Goal: Contribute content

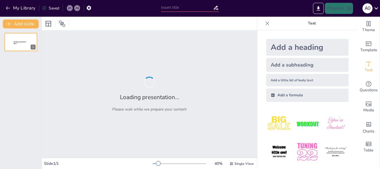
type input "Turismo Rural Sostenible en la Vereda El [PERSON_NAME]"
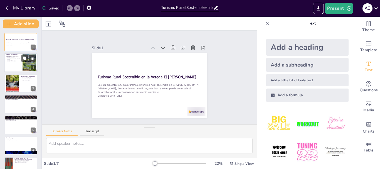
click at [14, 53] on div "Qué es el Turismo Rural Sostenible El turismo rural sostenible promueve experie…" at bounding box center [20, 53] width 33 height 0
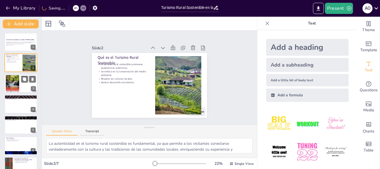
click at [13, 82] on div at bounding box center [12, 83] width 17 height 17
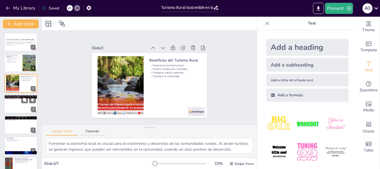
click at [21, 104] on div at bounding box center [20, 104] width 33 height 19
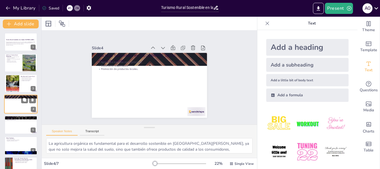
scroll to position [6, 0]
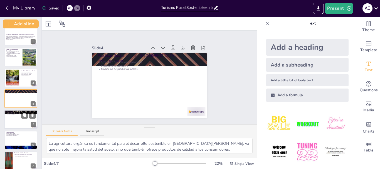
click at [14, 121] on div at bounding box center [20, 119] width 33 height 19
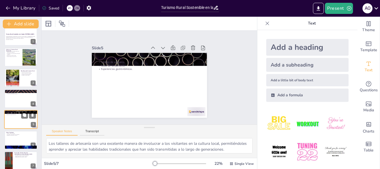
scroll to position [11, 0]
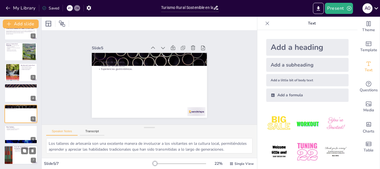
click at [17, 146] on div at bounding box center [20, 155] width 33 height 19
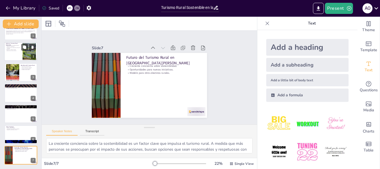
click at [29, 53] on div at bounding box center [28, 51] width 25 height 17
type textarea "La autenticidad en el turismo rural sostenible es fundamental, ya que permite a…"
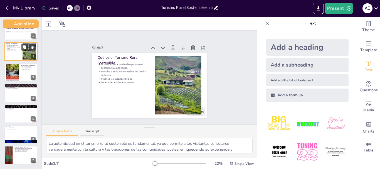
scroll to position [0, 0]
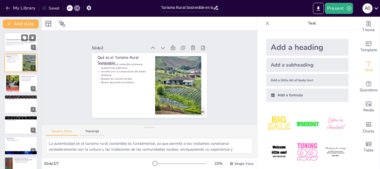
click at [15, 43] on p "En esta presentación, exploraremos el turismo rural sostenible en la [GEOGRAPHI…" at bounding box center [21, 42] width 30 height 3
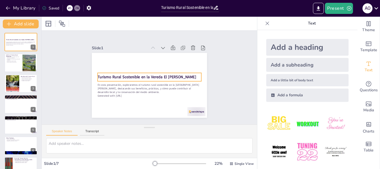
click at [142, 74] on strong "Turismo Rural Sostenible en la Vereda El [PERSON_NAME]" at bounding box center [150, 75] width 16 height 98
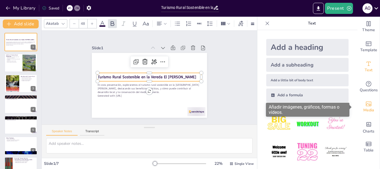
click at [368, 108] on span "Media" at bounding box center [368, 110] width 11 height 6
